Goal: Task Accomplishment & Management: Manage account settings

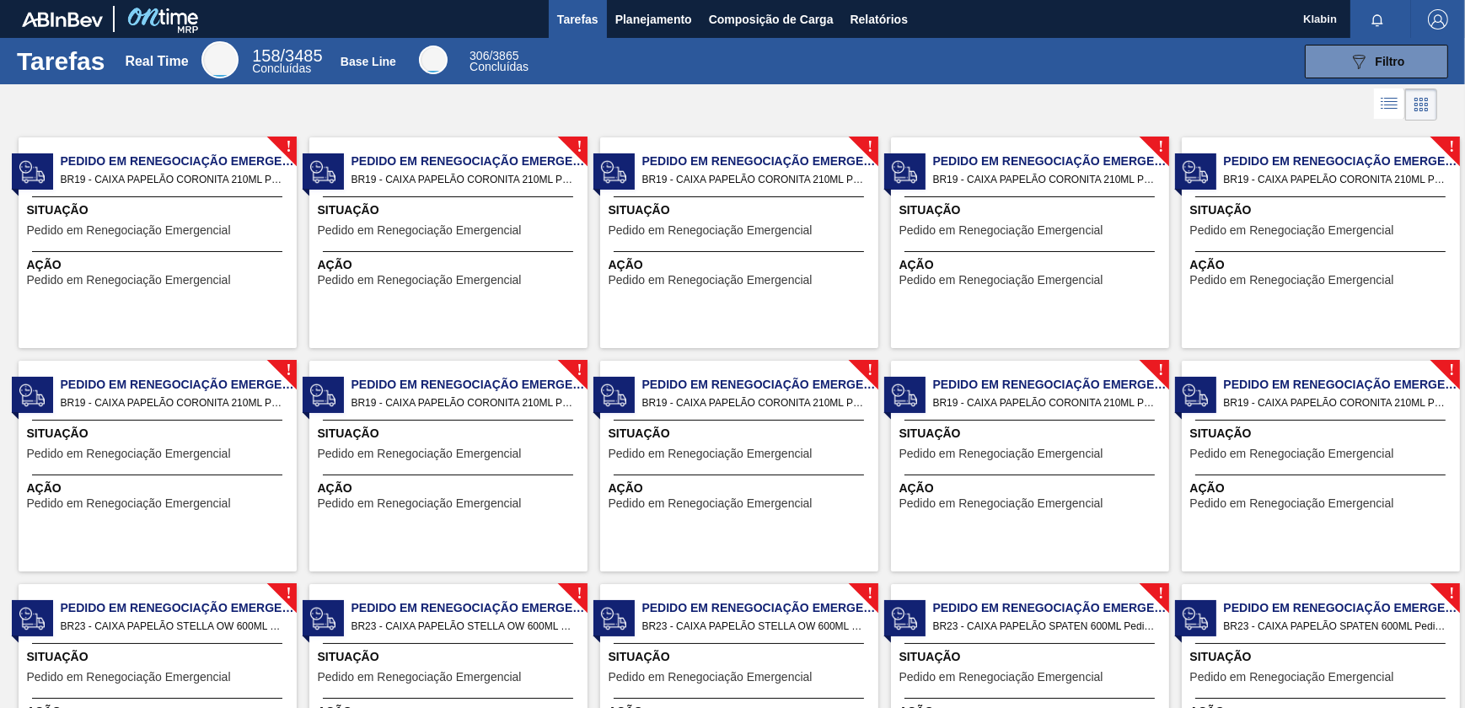
click at [621, 69] on div "089F7B8B-B2A5-4AFE-B5C0-19BA573D28AC Filtro" at bounding box center [998, 62] width 916 height 34
click at [632, 12] on span "Planejamento" at bounding box center [653, 19] width 77 height 20
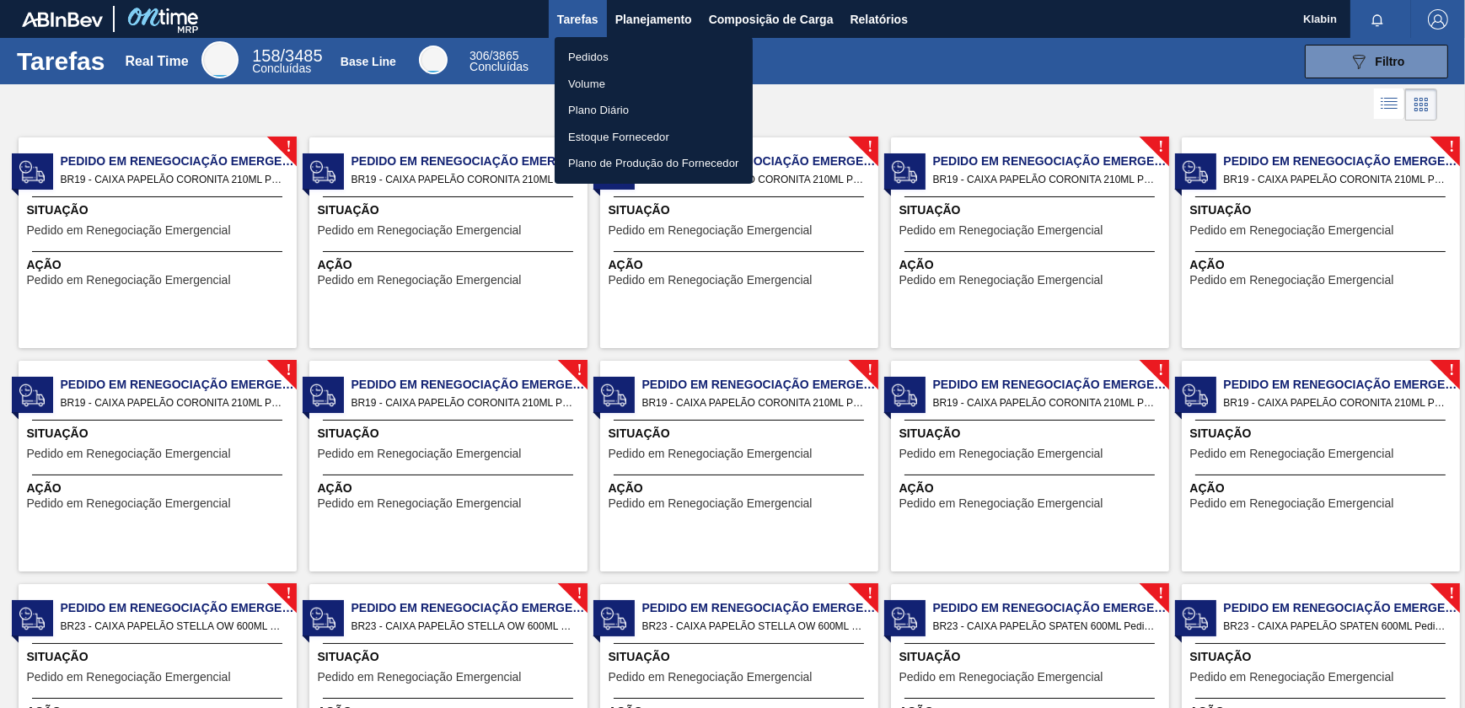
click at [624, 51] on li "Pedidos" at bounding box center [653, 57] width 198 height 27
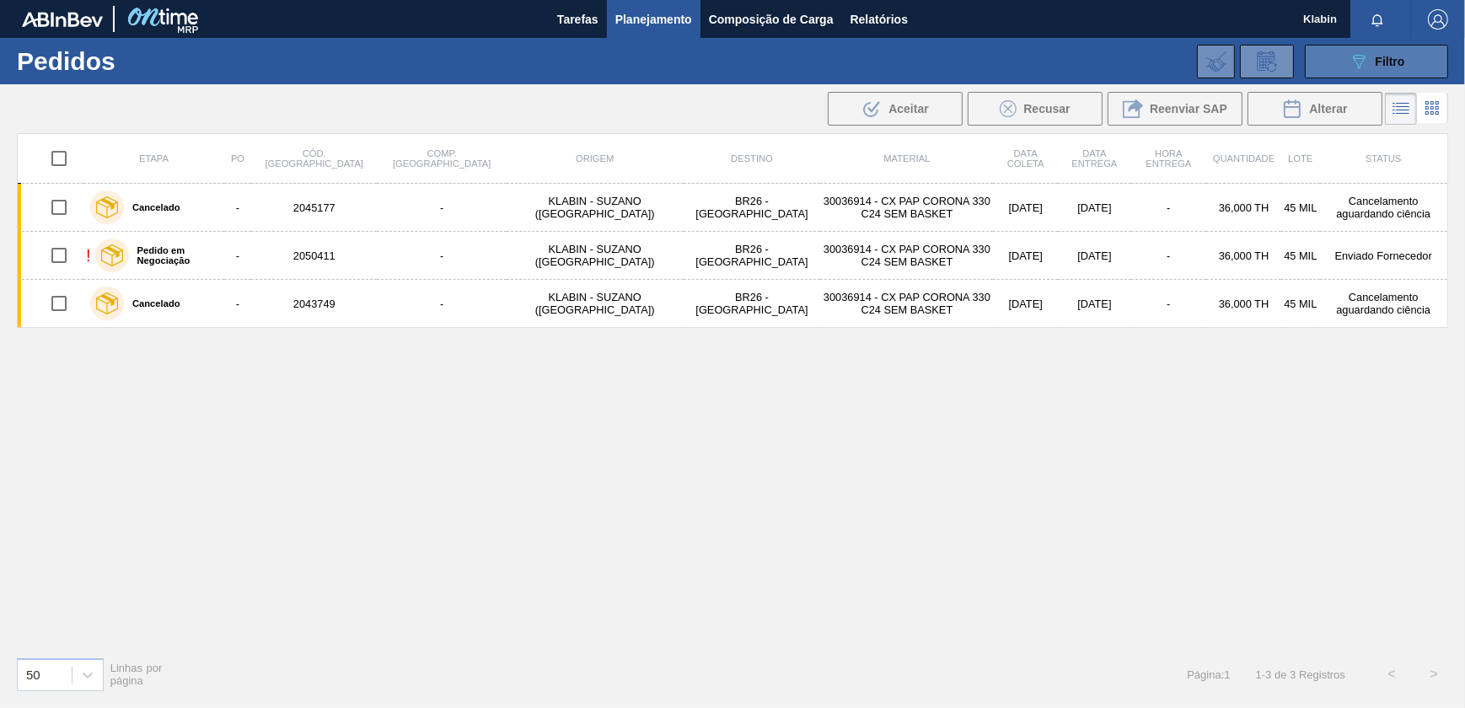
click at [1364, 62] on icon "089F7B8B-B2A5-4AFE-B5C0-19BA573D28AC" at bounding box center [1358, 61] width 20 height 20
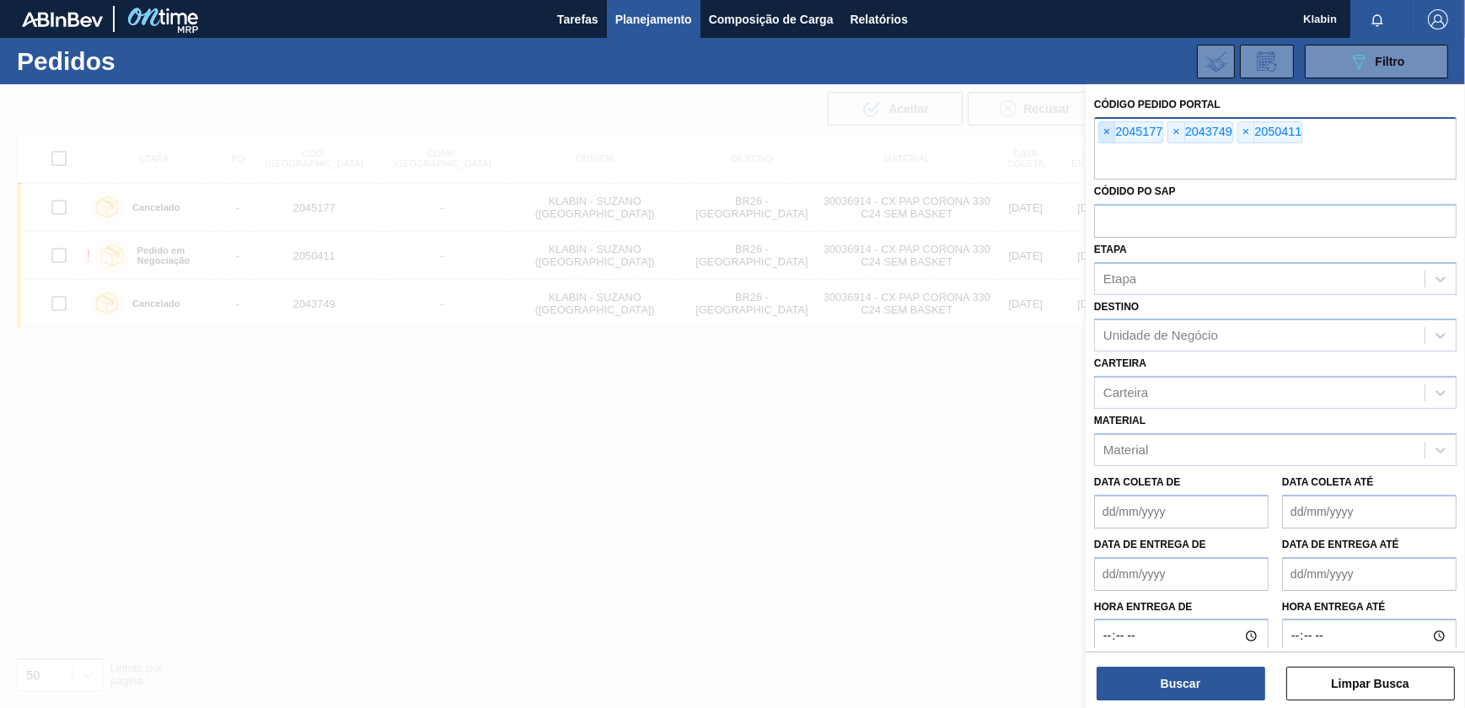
click at [1106, 126] on span "×" at bounding box center [1107, 132] width 16 height 20
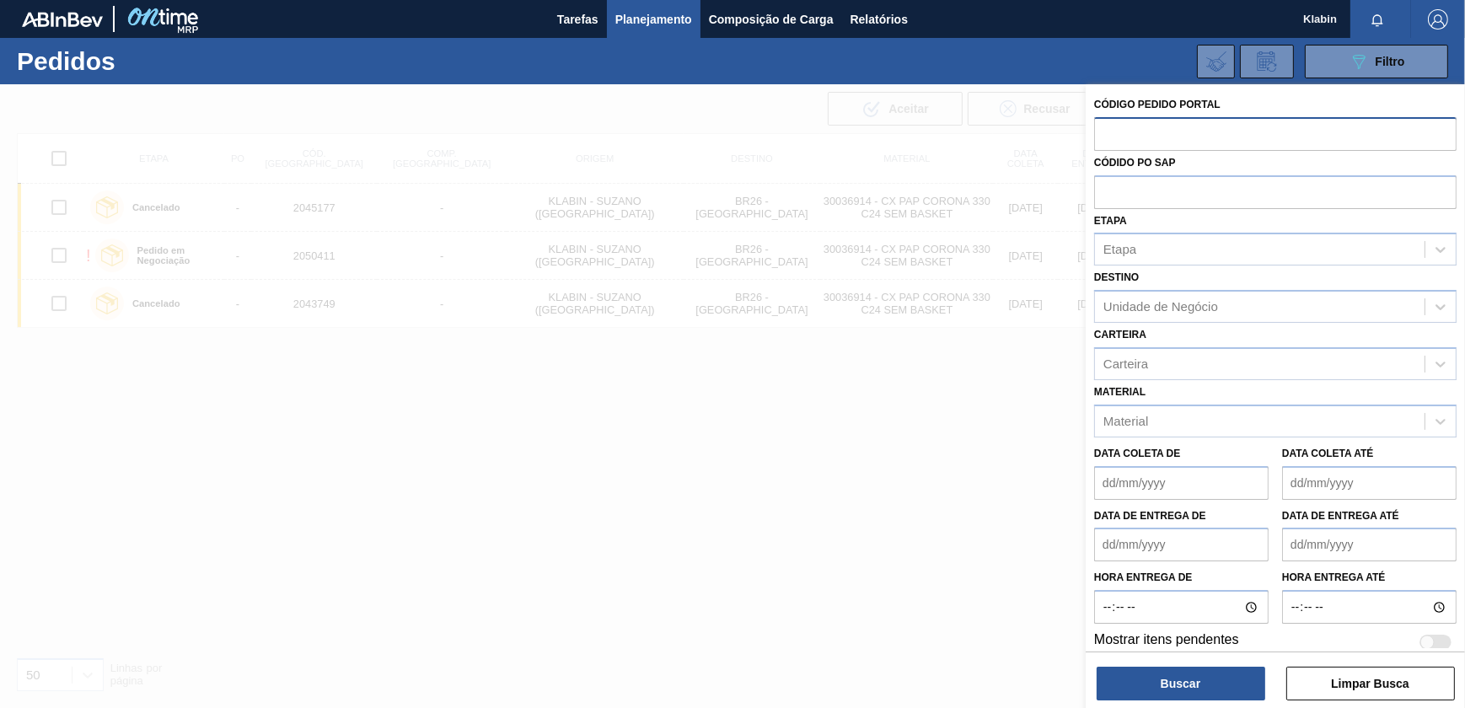
paste input "2043618"
type input "2043618"
click at [1197, 675] on button "Buscar" at bounding box center [1180, 684] width 169 height 34
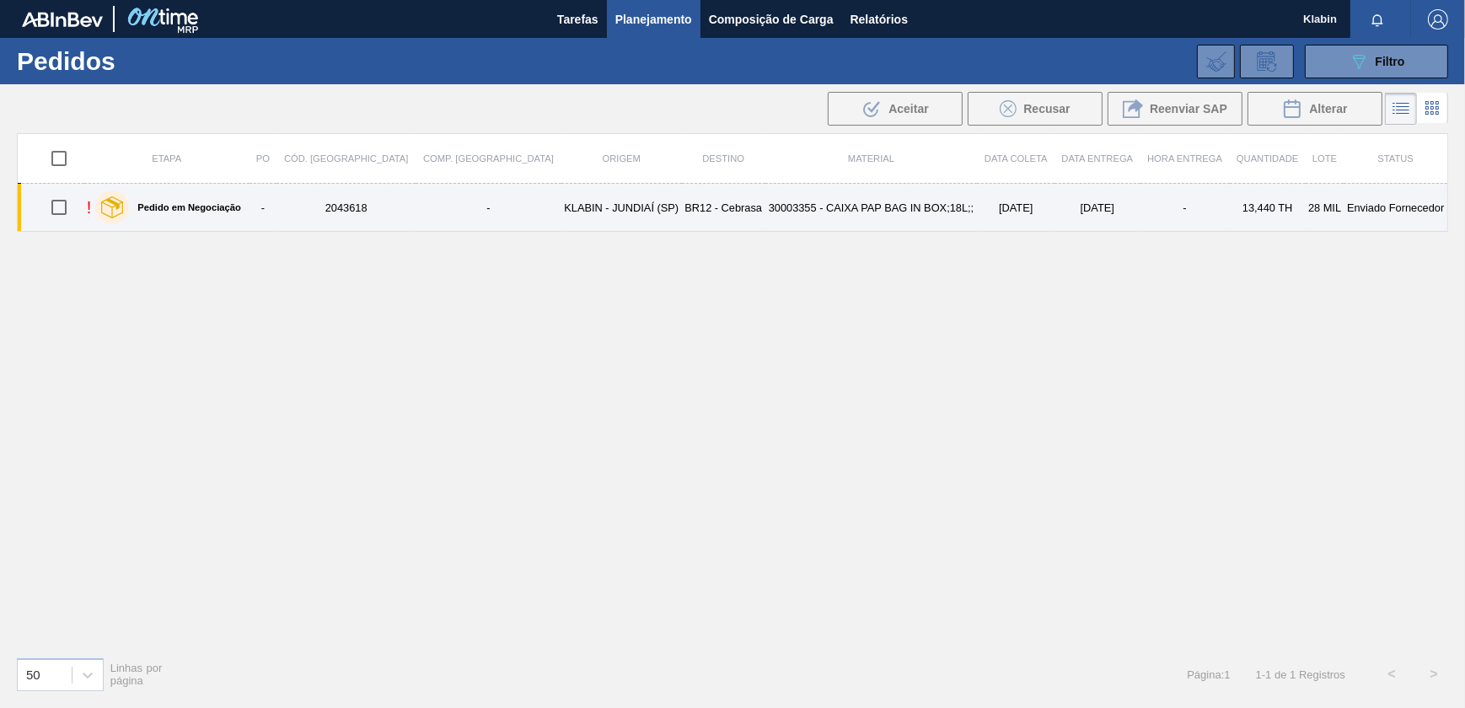
click at [220, 202] on label "Pedido em Negociação" at bounding box center [184, 207] width 111 height 10
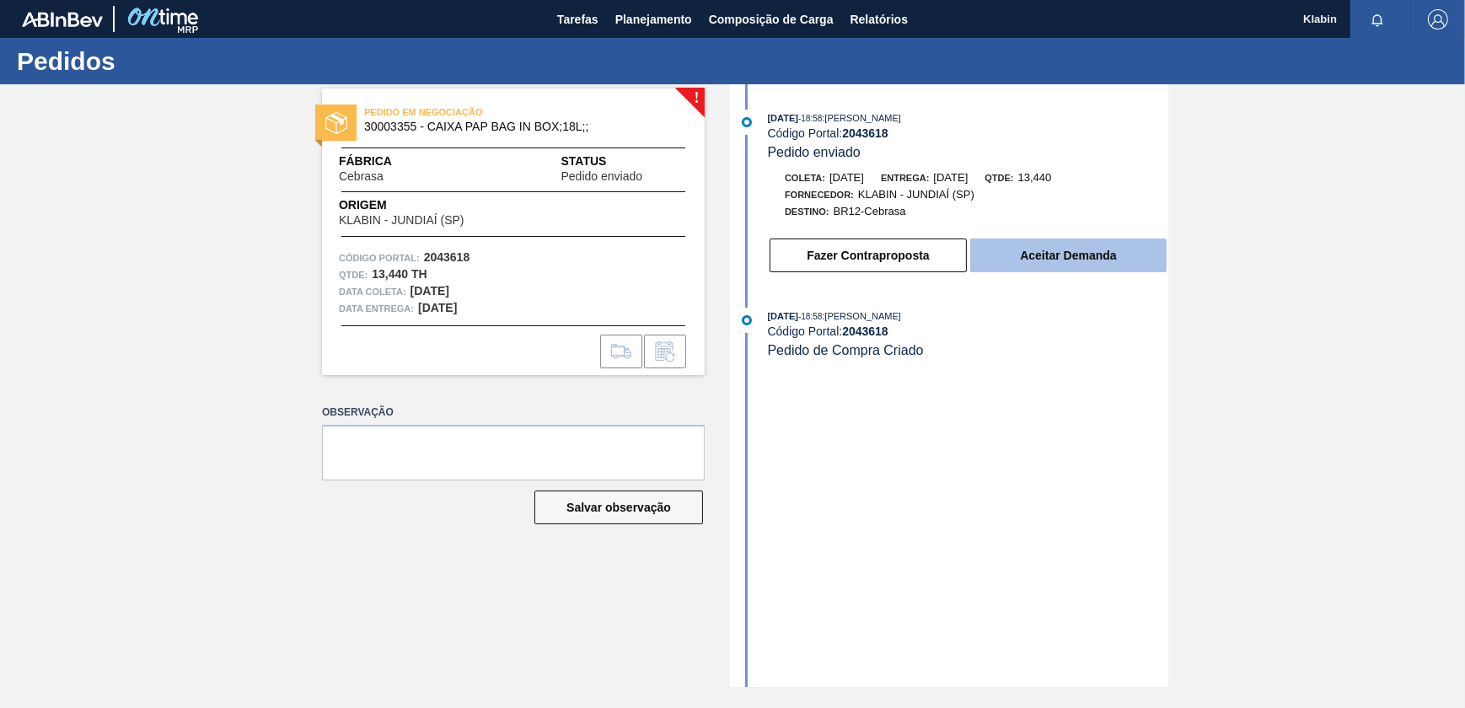
click at [1078, 259] on button "Aceitar Demanda" at bounding box center [1068, 255] width 196 height 34
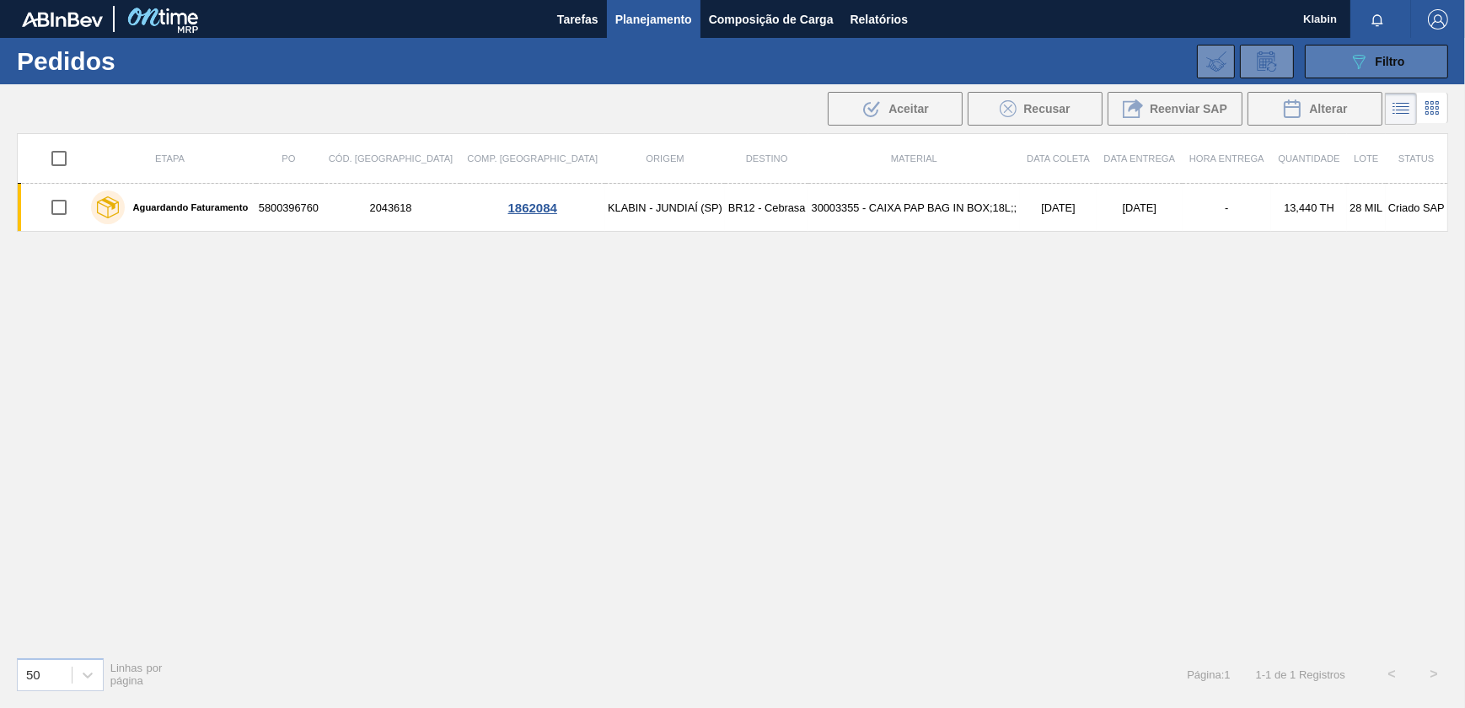
click at [1392, 57] on span "Filtro" at bounding box center [1389, 61] width 29 height 13
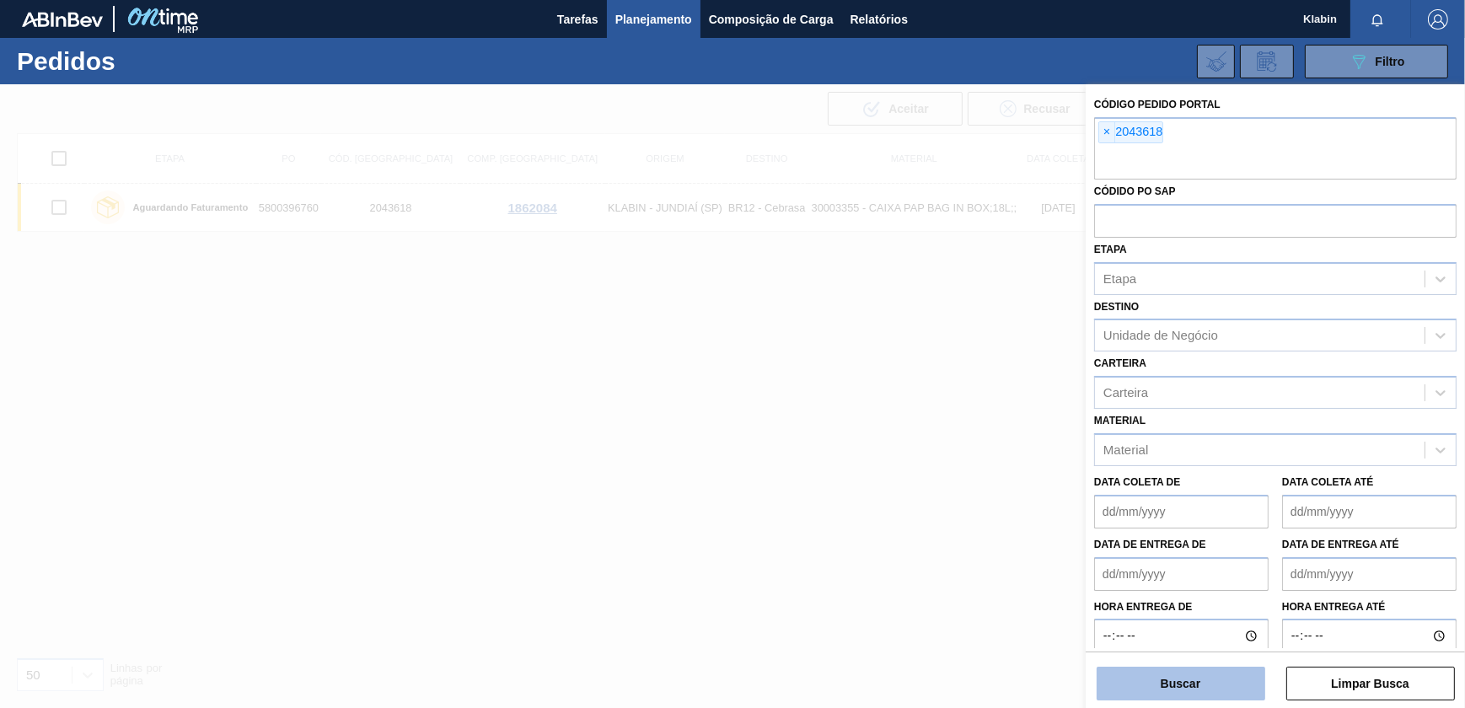
click at [1166, 684] on button "Buscar" at bounding box center [1180, 684] width 169 height 34
